Goal: Browse casually

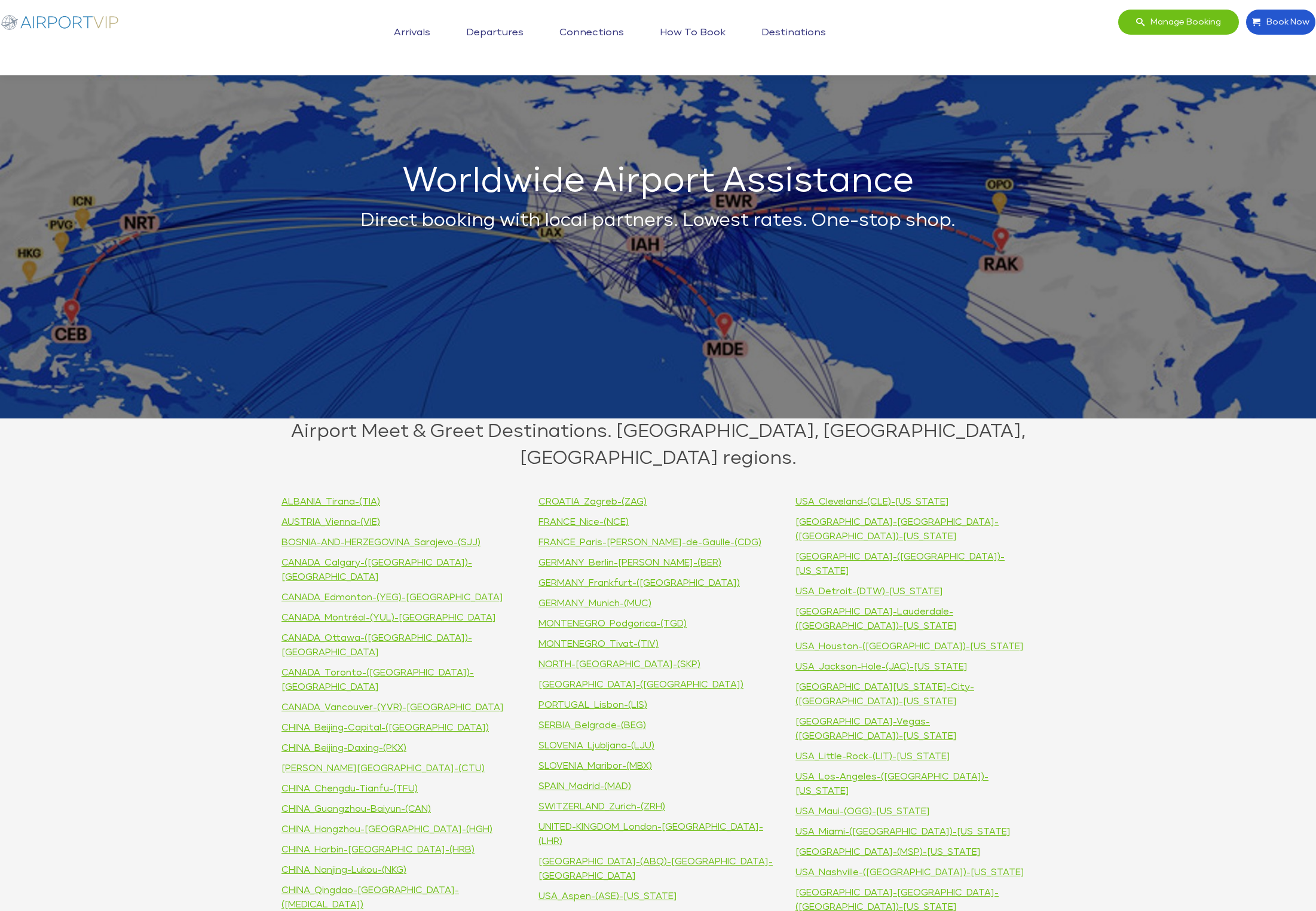
click at [91, 19] on img at bounding box center [60, 21] width 119 height 26
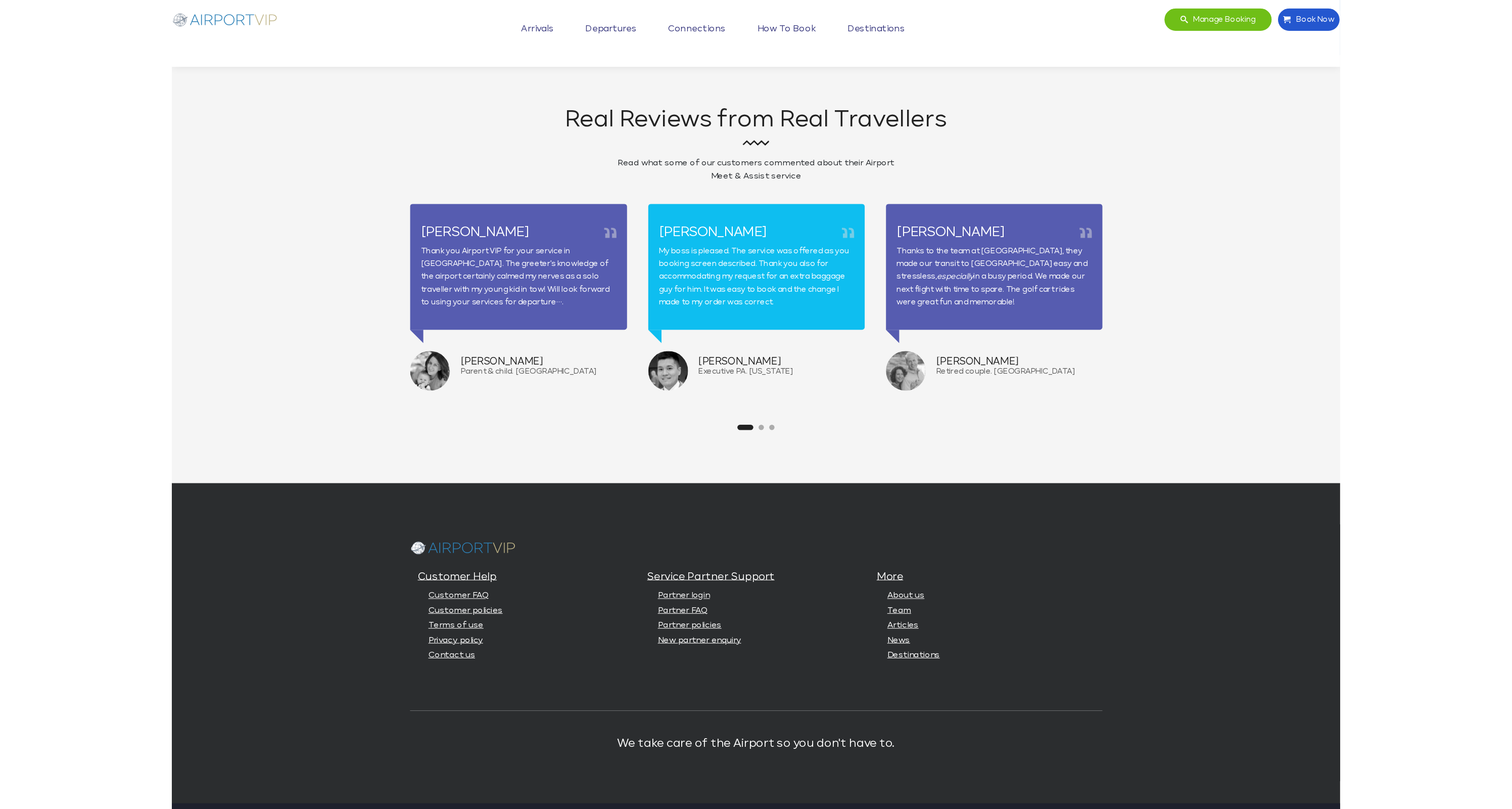
scroll to position [2056, 0]
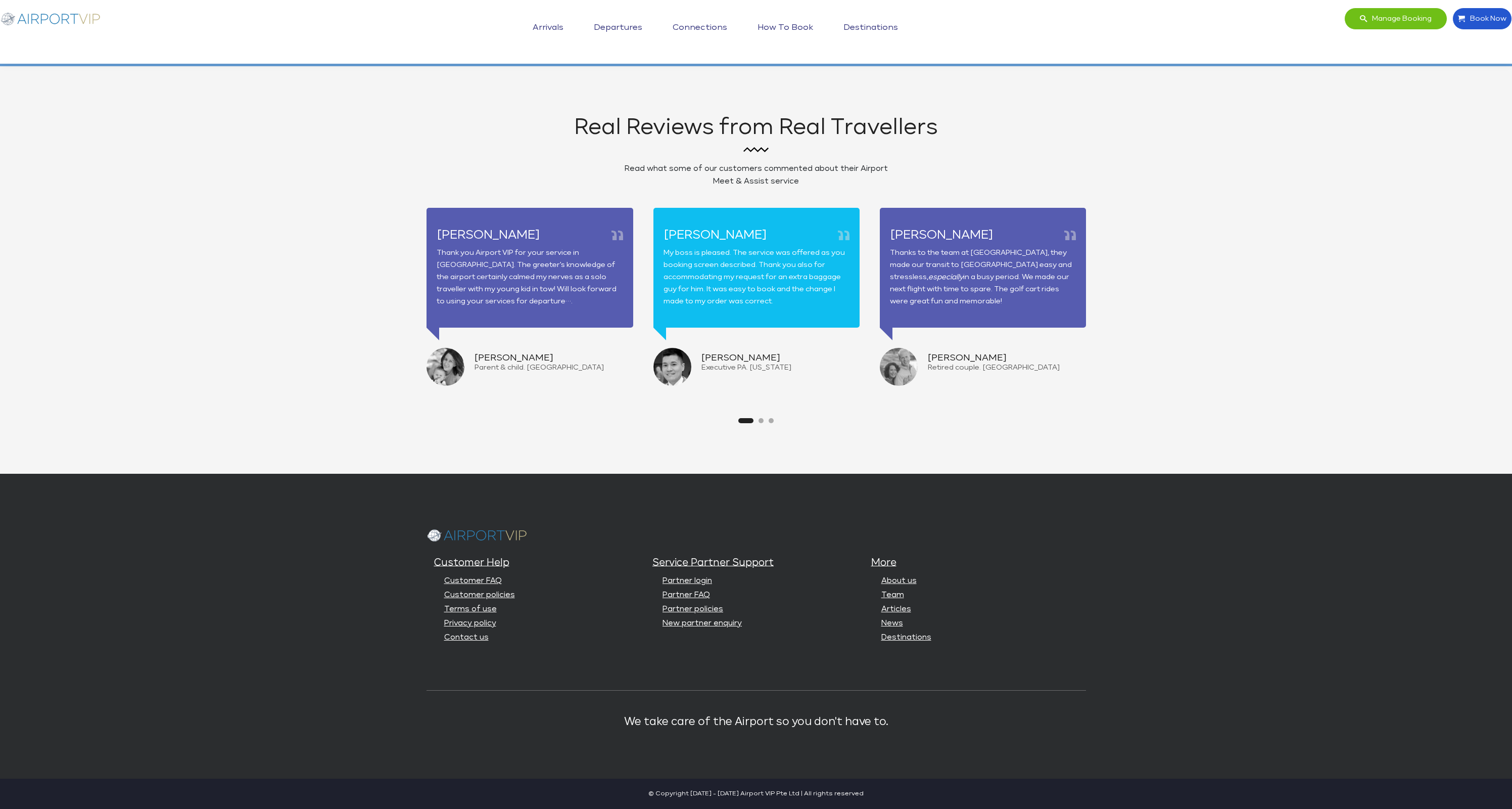
click at [1112, 148] on section "Real Reviews from Real Travellers Read what some of our customers commented abo…" at bounding box center [756, 270] width 1512 height 408
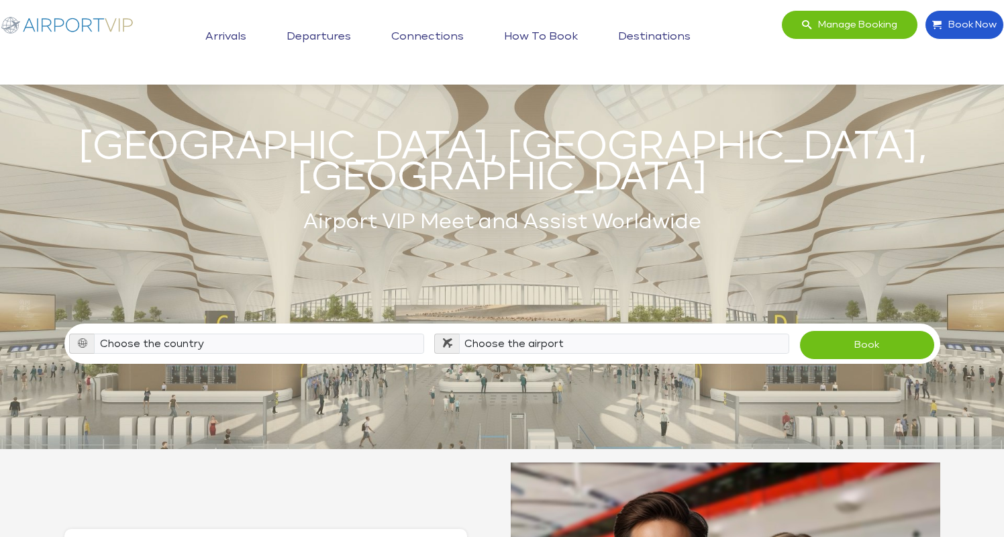
scroll to position [0, 0]
